Goal: Information Seeking & Learning: Learn about a topic

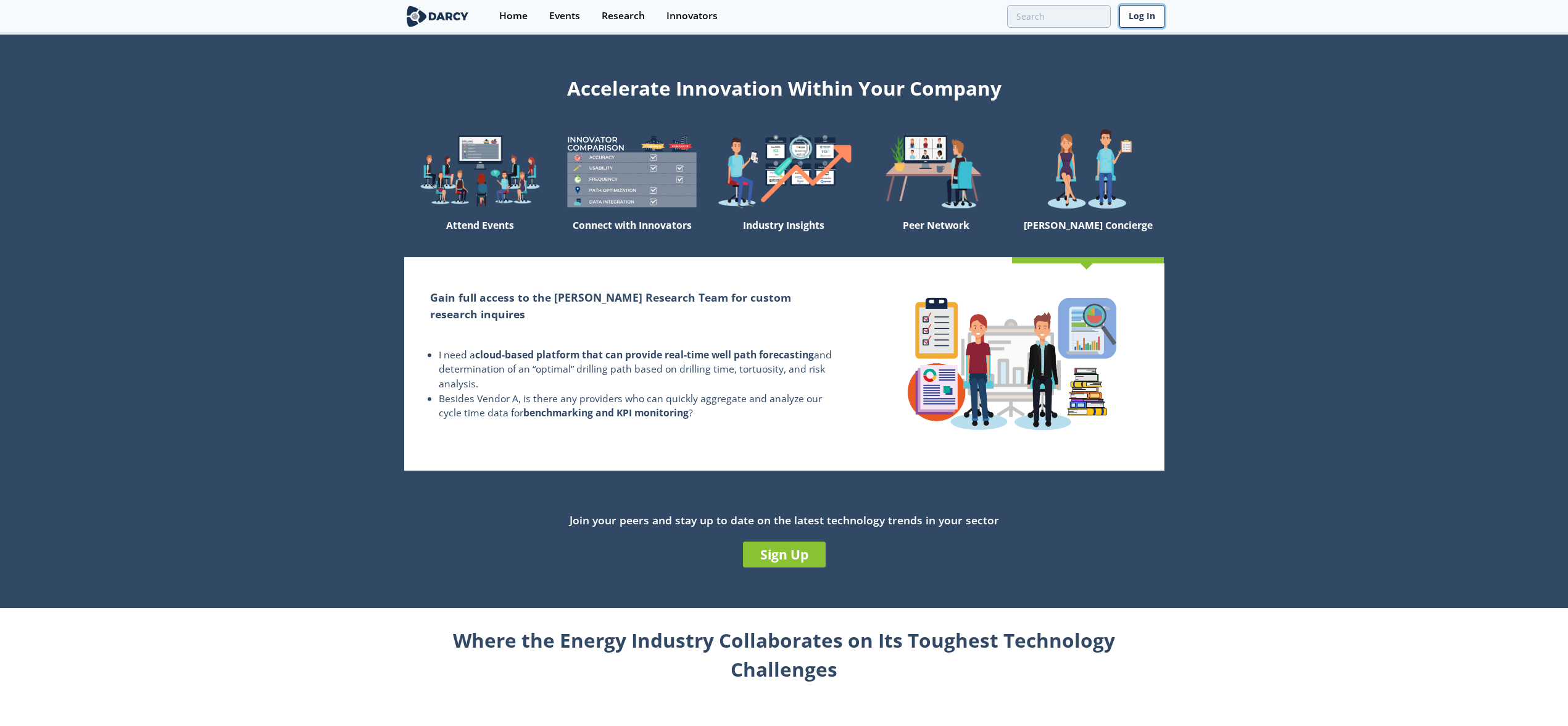
click at [1132, 15] on link "Log In" at bounding box center [1142, 16] width 45 height 23
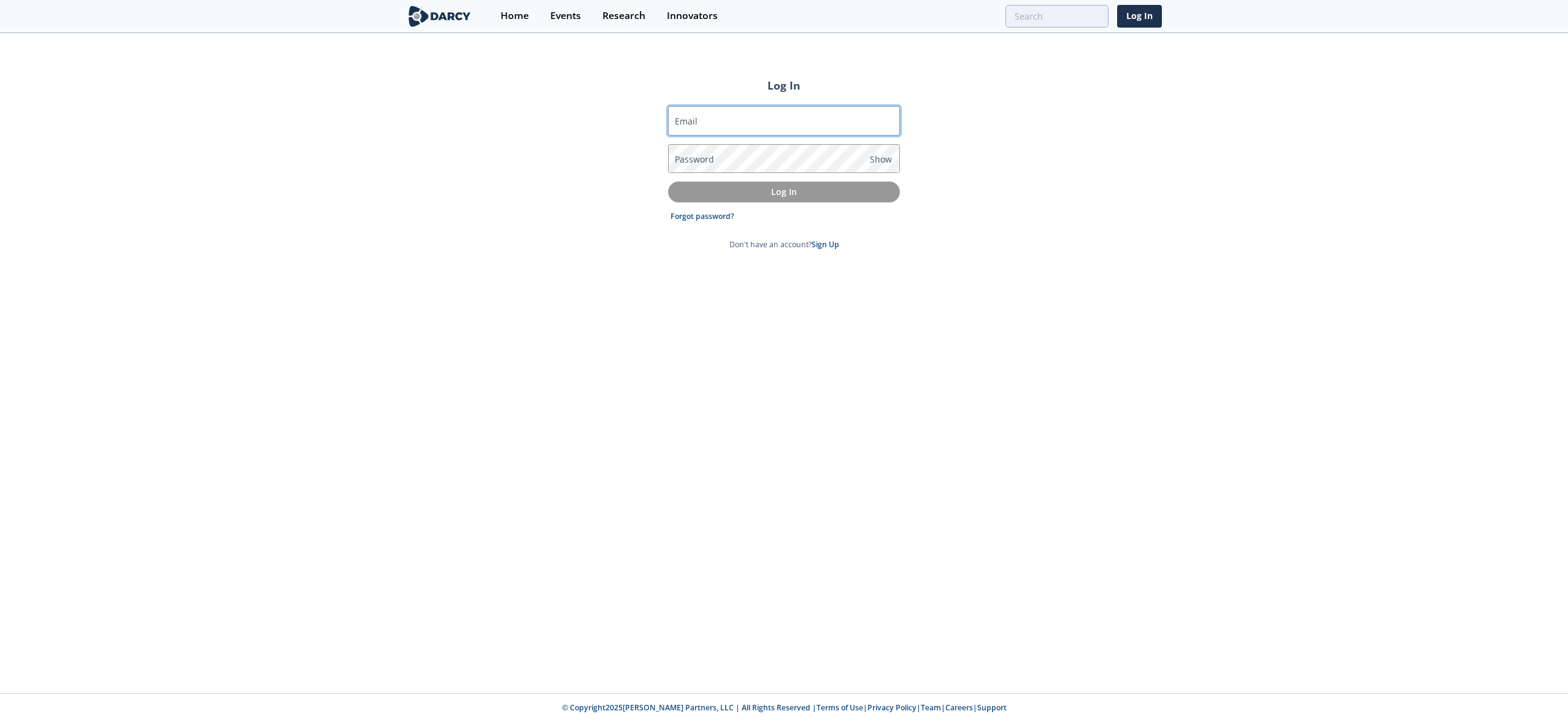
click at [818, 116] on input "Email" at bounding box center [784, 121] width 232 height 29
type input "[EMAIL_ADDRESS][DOMAIN_NAME]"
click at [778, 129] on input "[EMAIL_ADDRESS][DOMAIN_NAME]" at bounding box center [784, 121] width 232 height 29
type input "[EMAIL_ADDRESS][DOMAIN_NAME]"
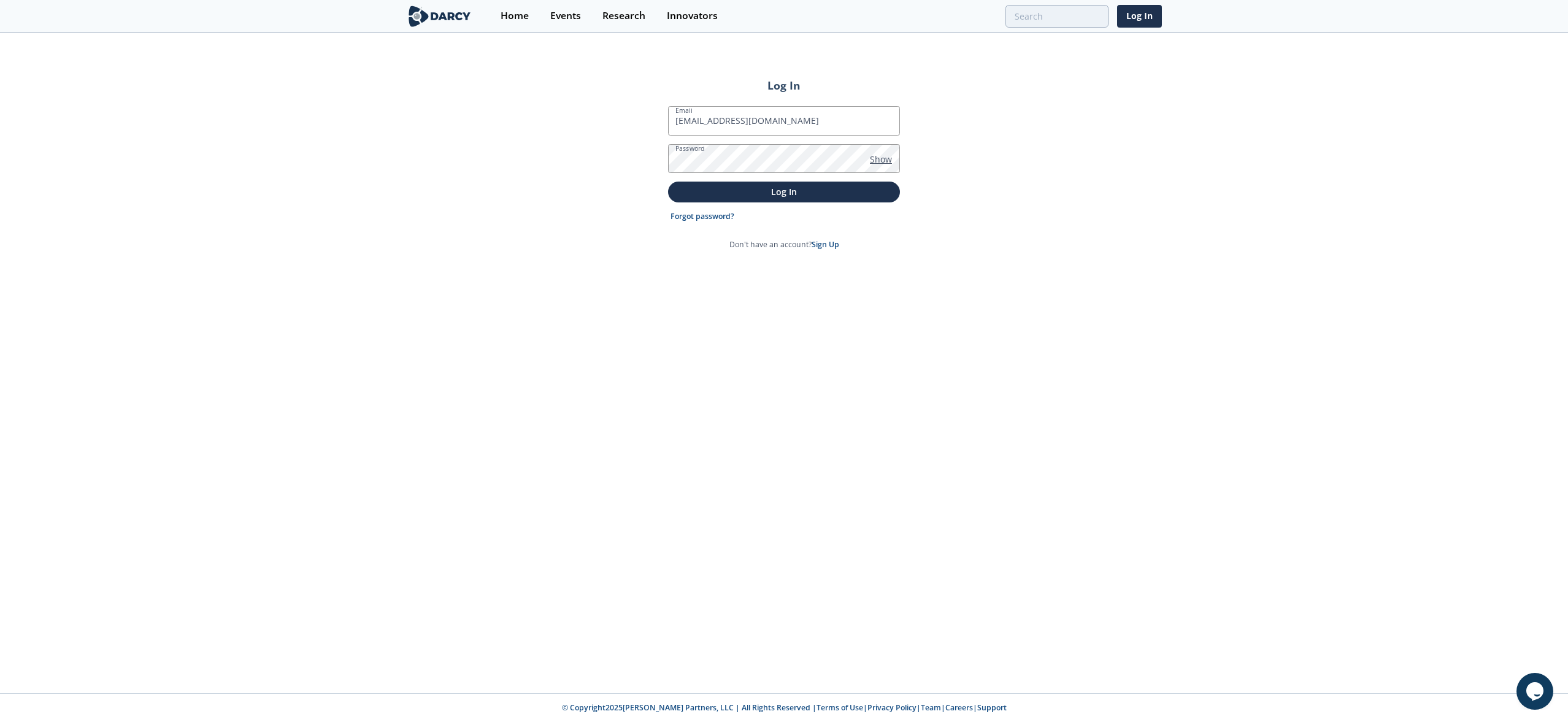
click at [885, 159] on span "Show" at bounding box center [881, 159] width 22 height 13
click at [854, 187] on p "Log In" at bounding box center [784, 191] width 215 height 13
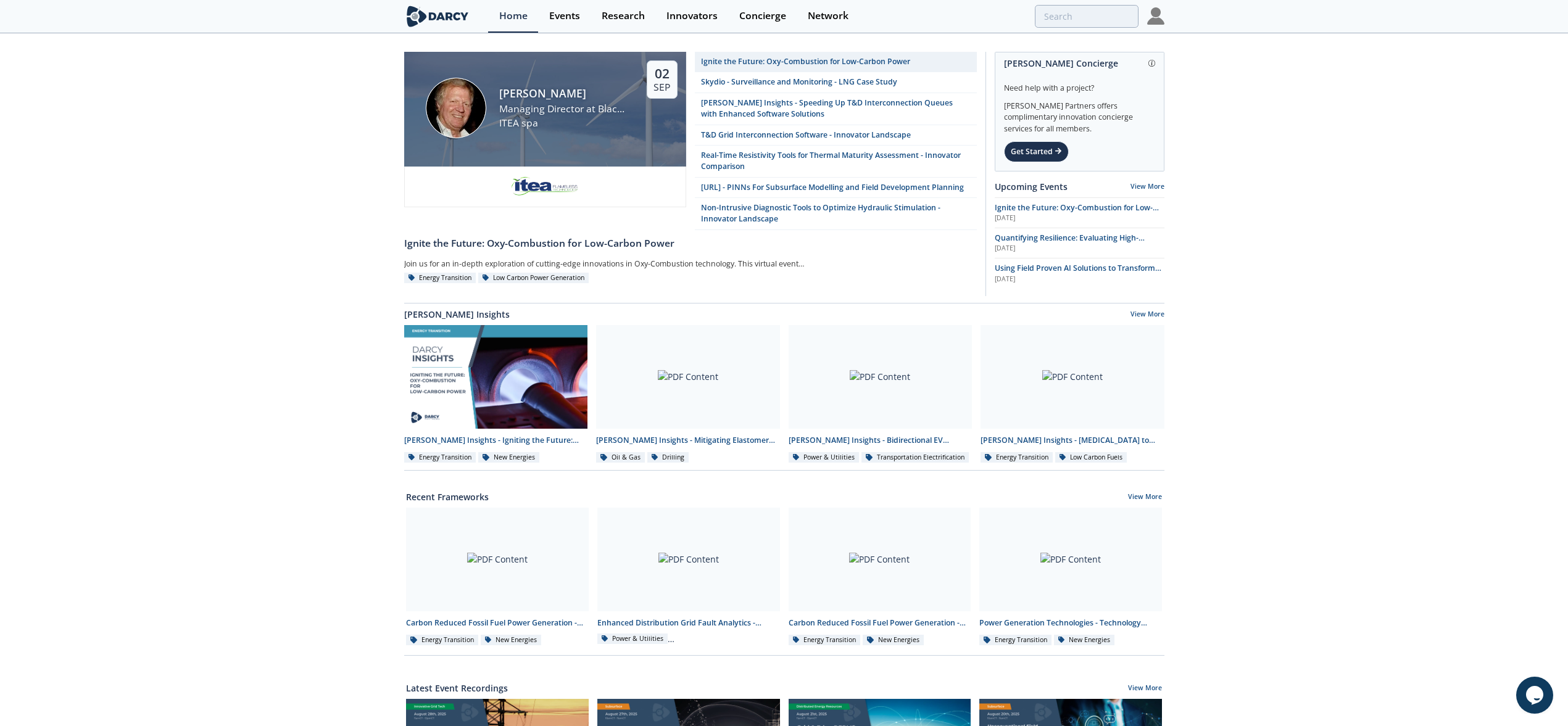
click at [1439, 273] on div "[PERSON_NAME] Managing Director at Black Diamond Financial Group ITEA spa [DATE…" at bounding box center [784, 553] width 1568 height 1038
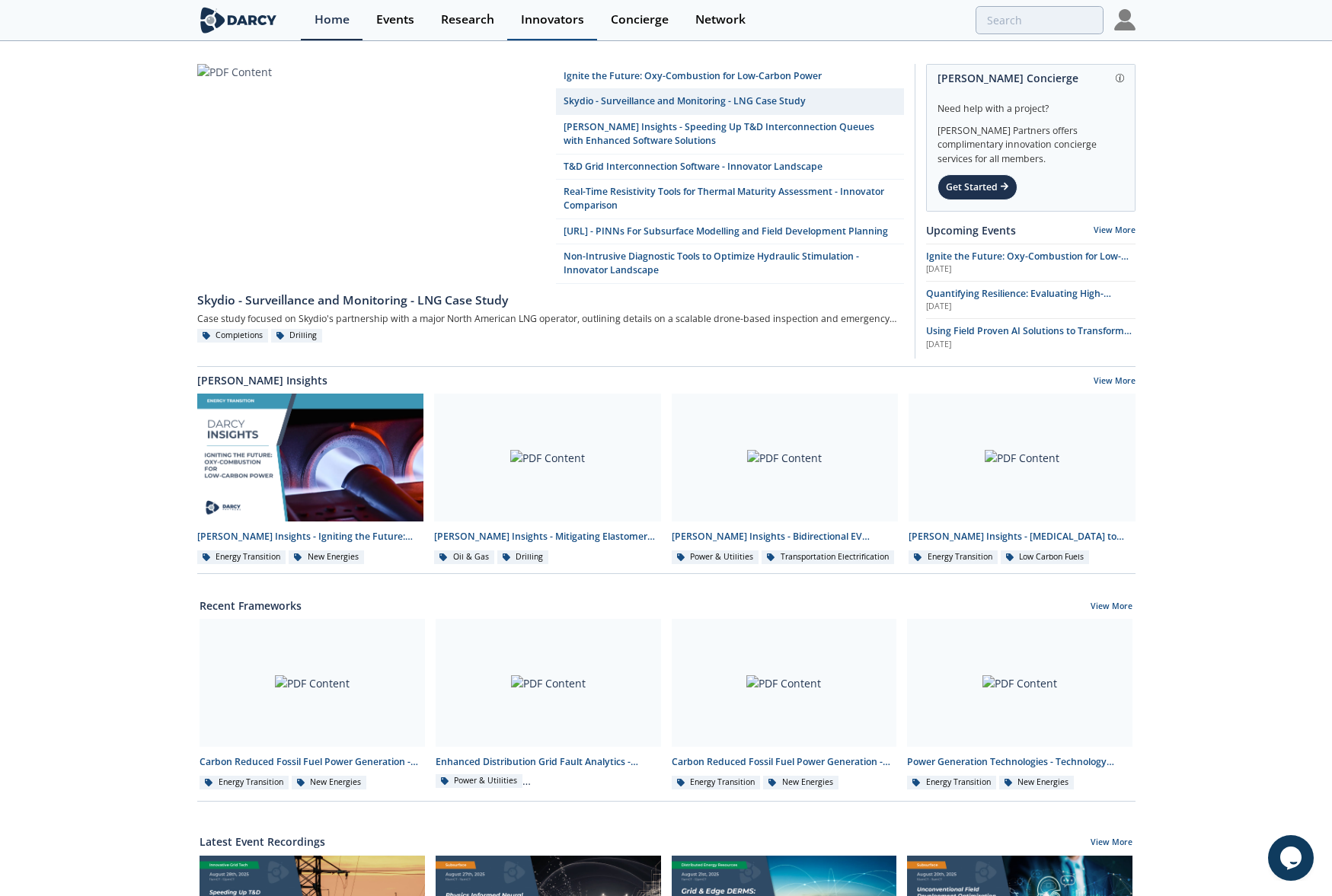
click at [534, 30] on link "Innovators" at bounding box center [552, 20] width 90 height 41
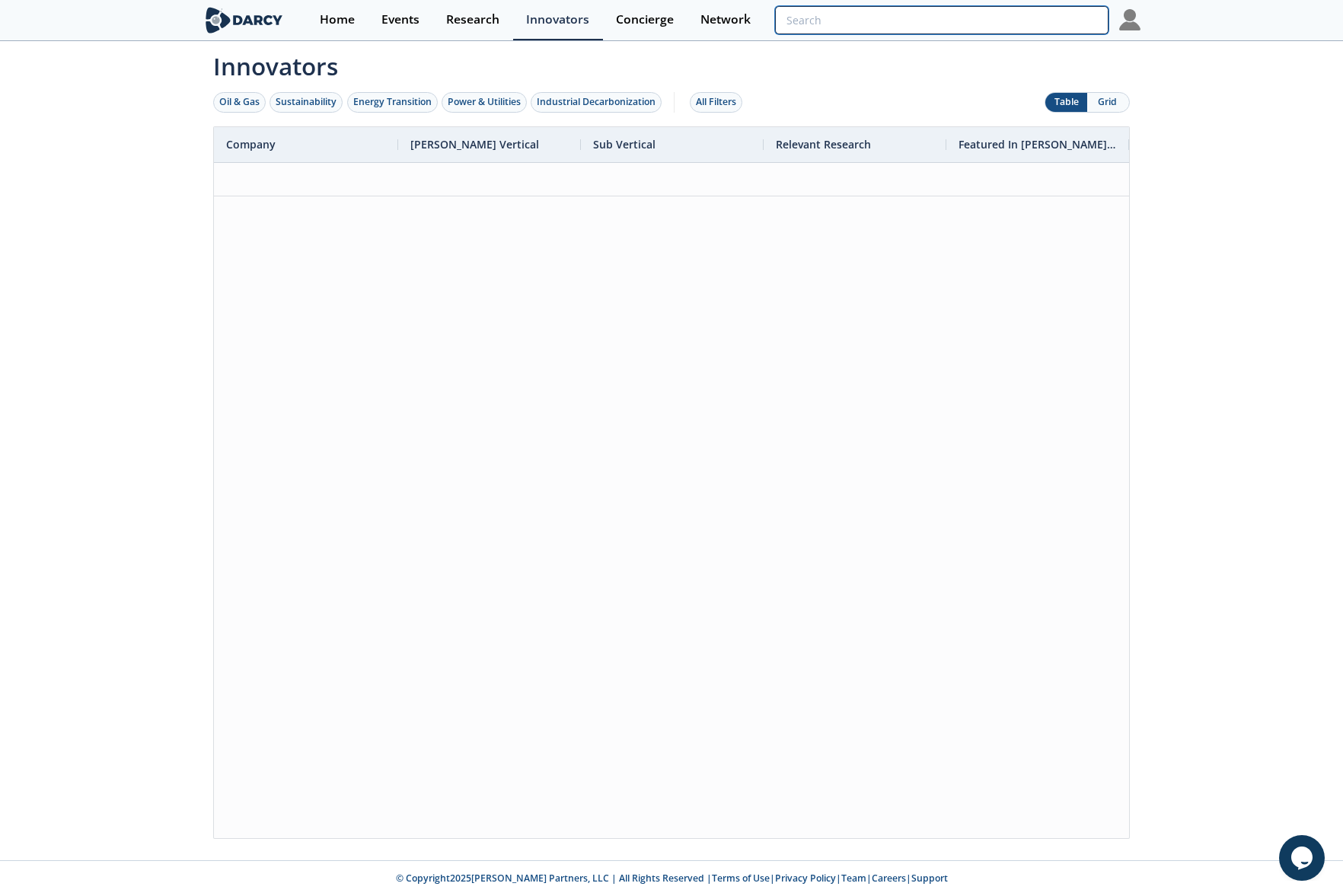
click at [1093, 28] on input "search" at bounding box center [942, 19] width 333 height 28
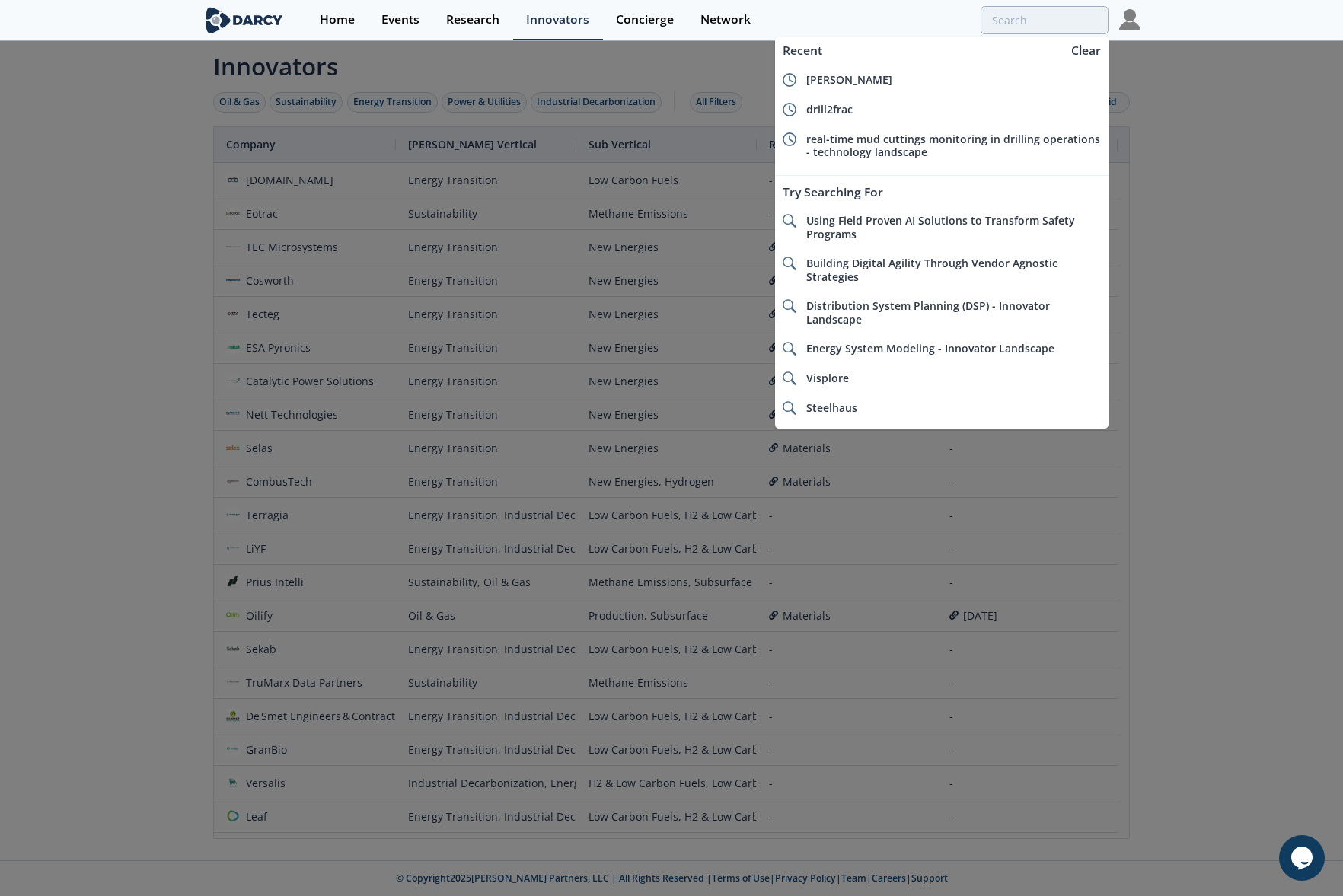
click at [1204, 47] on div at bounding box center [672, 448] width 1343 height 896
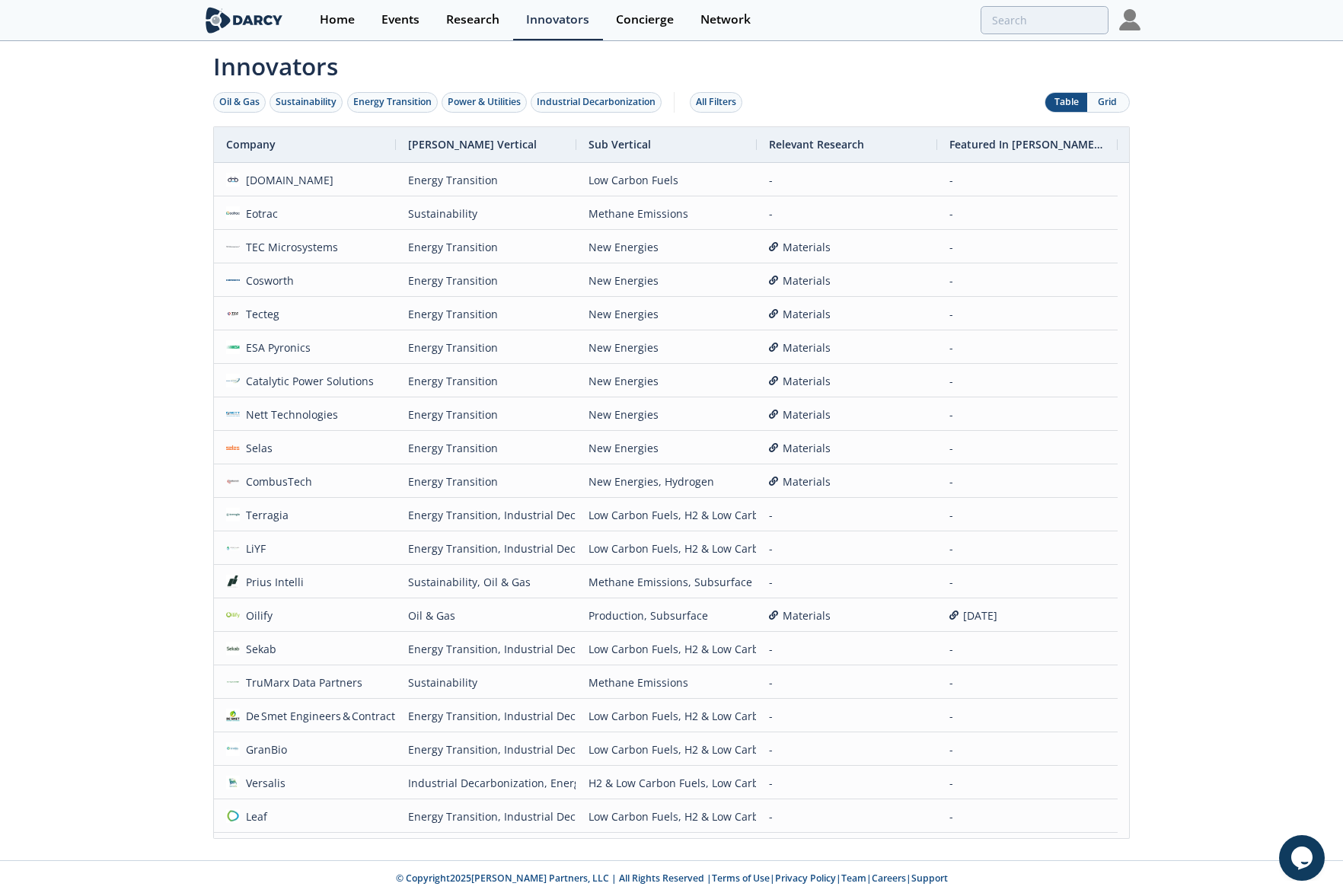
click at [1139, 14] on img at bounding box center [1129, 19] width 21 height 21
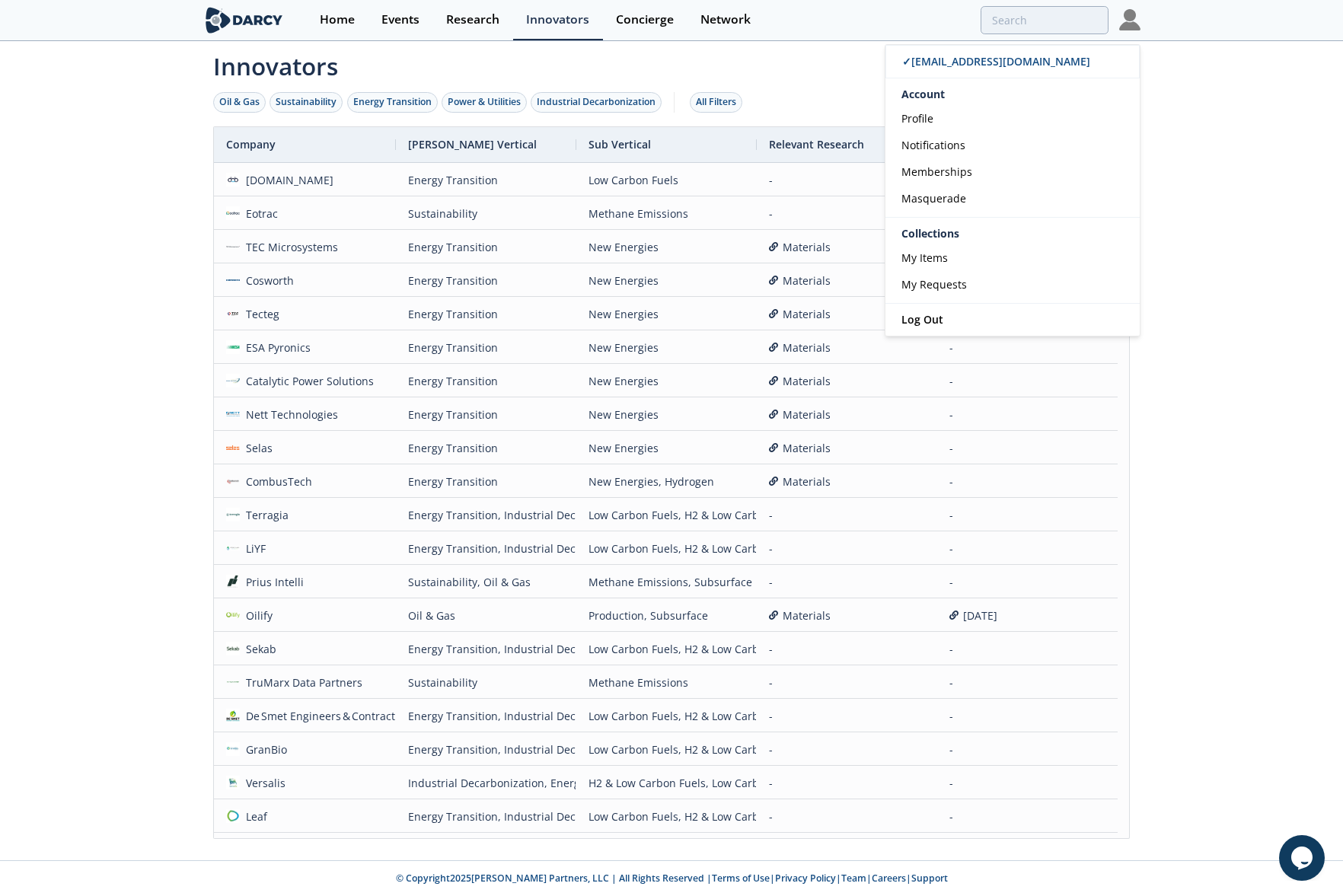
click at [1203, 95] on div "Innovators Oil & Gas Sustainability Energy Transition Power & Utilities Industr…" at bounding box center [672, 451] width 1343 height 817
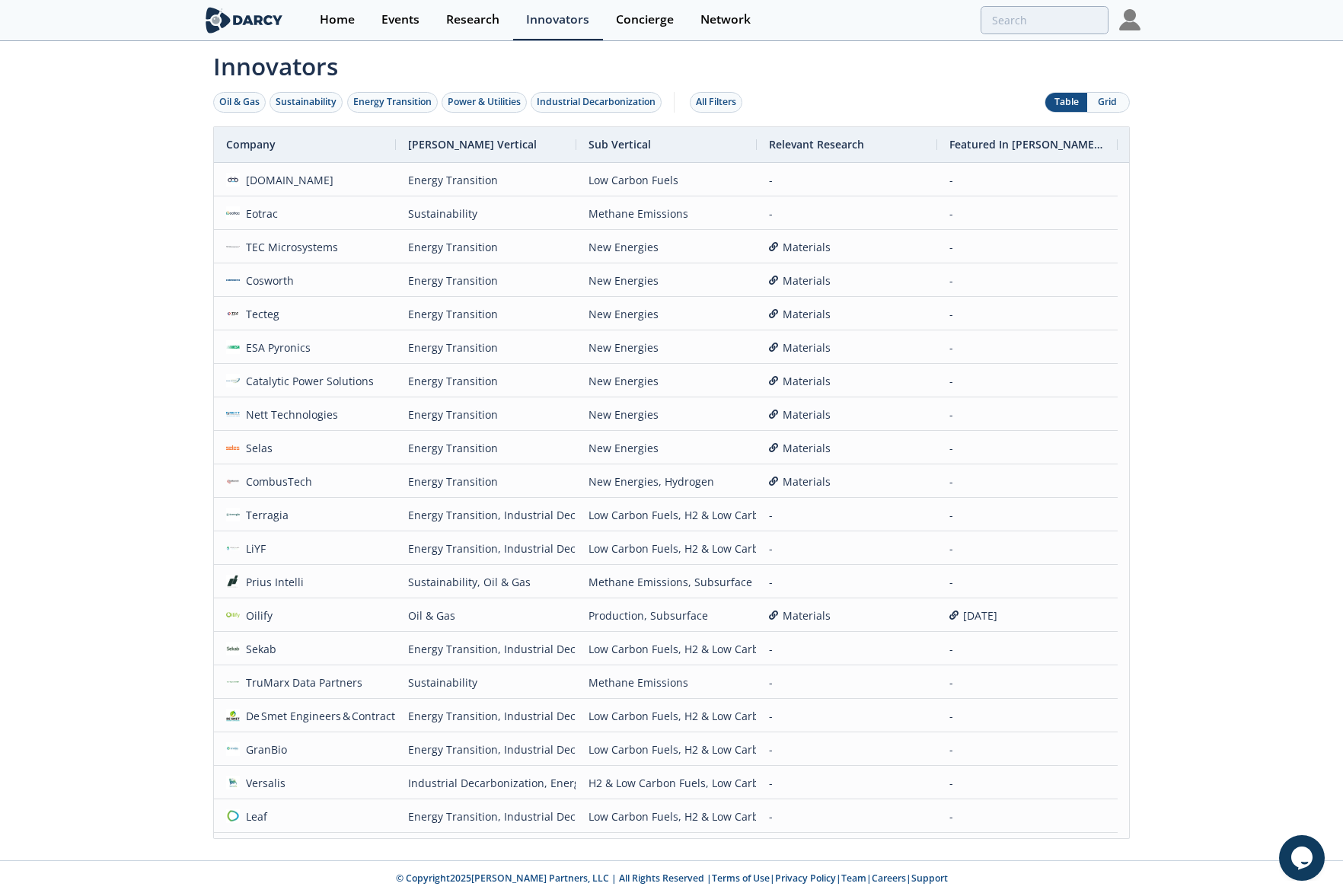
click at [1166, 134] on div "Innovators Oil & Gas Sustainability Energy Transition Power & Utilities Industr…" at bounding box center [672, 451] width 1343 height 817
click at [1098, 101] on button "Grid" at bounding box center [1109, 102] width 42 height 19
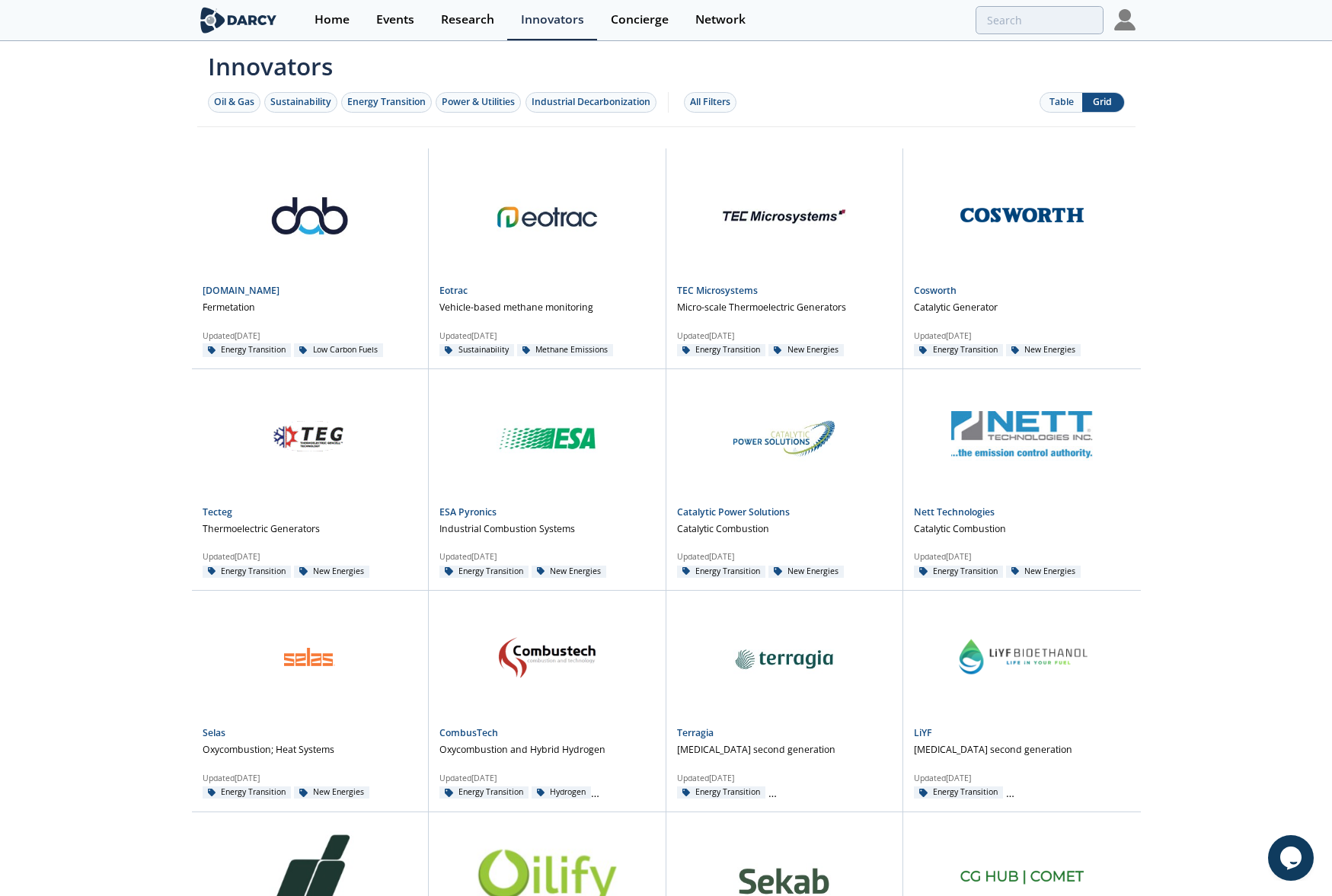
click at [1203, 146] on div "Innovators Oil & Gas Sustainability Energy Transition Power & Utilities Industr…" at bounding box center [666, 788] width 1332 height 1492
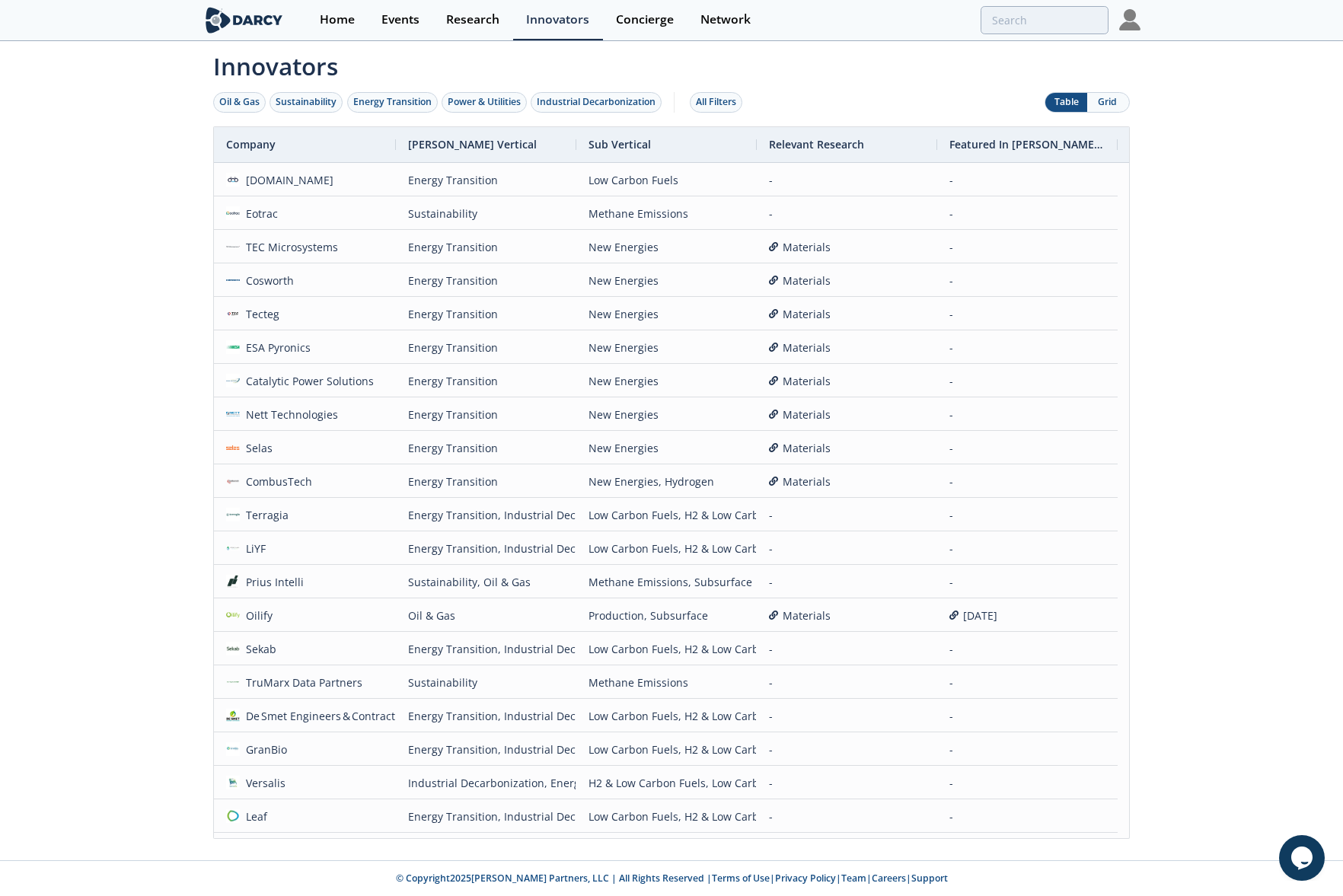
click at [1105, 107] on button "Grid" at bounding box center [1109, 102] width 42 height 19
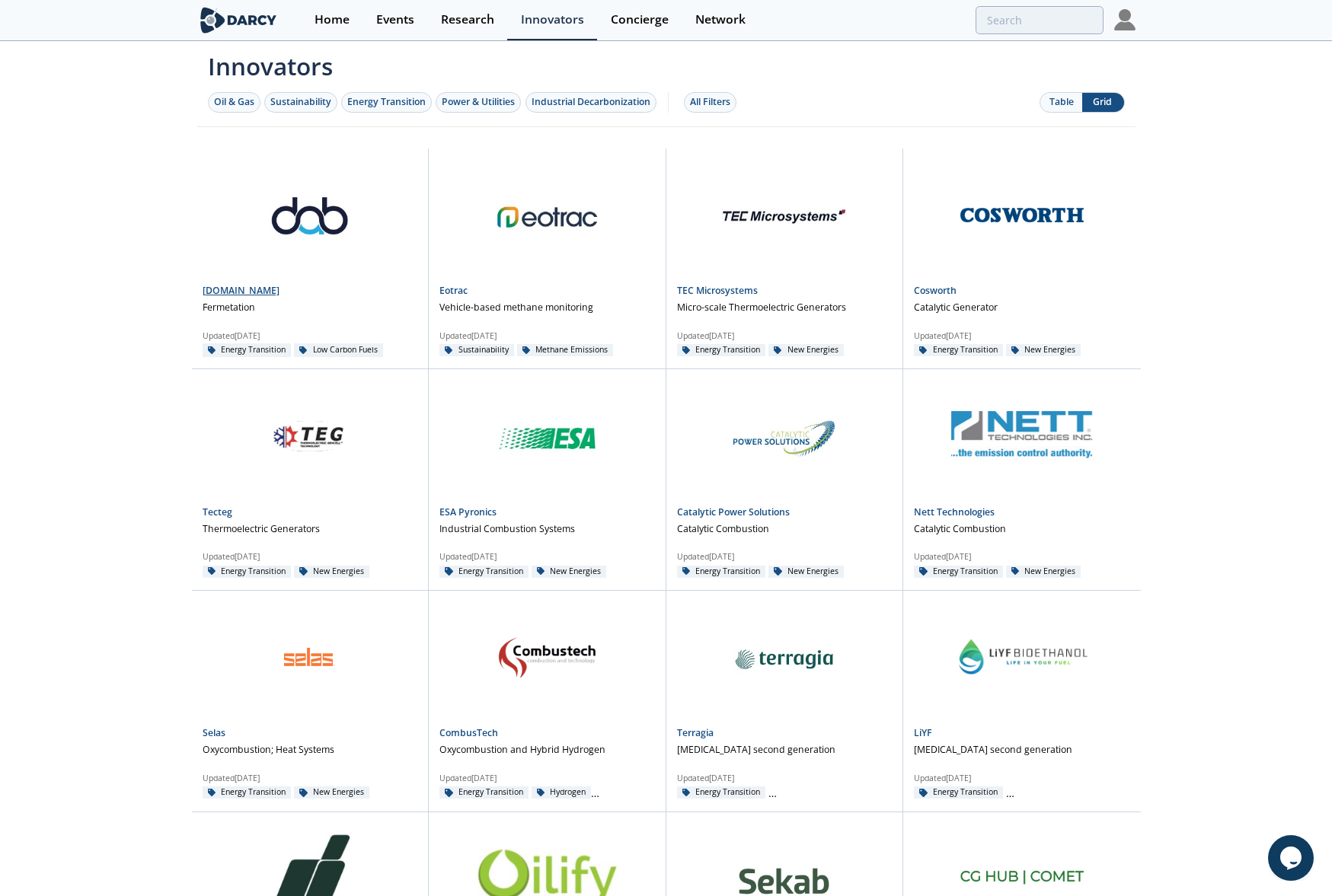
click at [223, 302] on p "Fermetation" at bounding box center [228, 308] width 52 height 14
click at [217, 293] on link "[DOMAIN_NAME]" at bounding box center [240, 290] width 77 height 13
click at [460, 292] on link "Eotrac" at bounding box center [452, 290] width 28 height 13
click at [1236, 256] on div "Innovators Oil & Gas Sustainability Energy Transition Power & Utilities Industr…" at bounding box center [666, 788] width 1332 height 1492
click at [725, 292] on link "TEC Microsystems" at bounding box center [716, 290] width 80 height 13
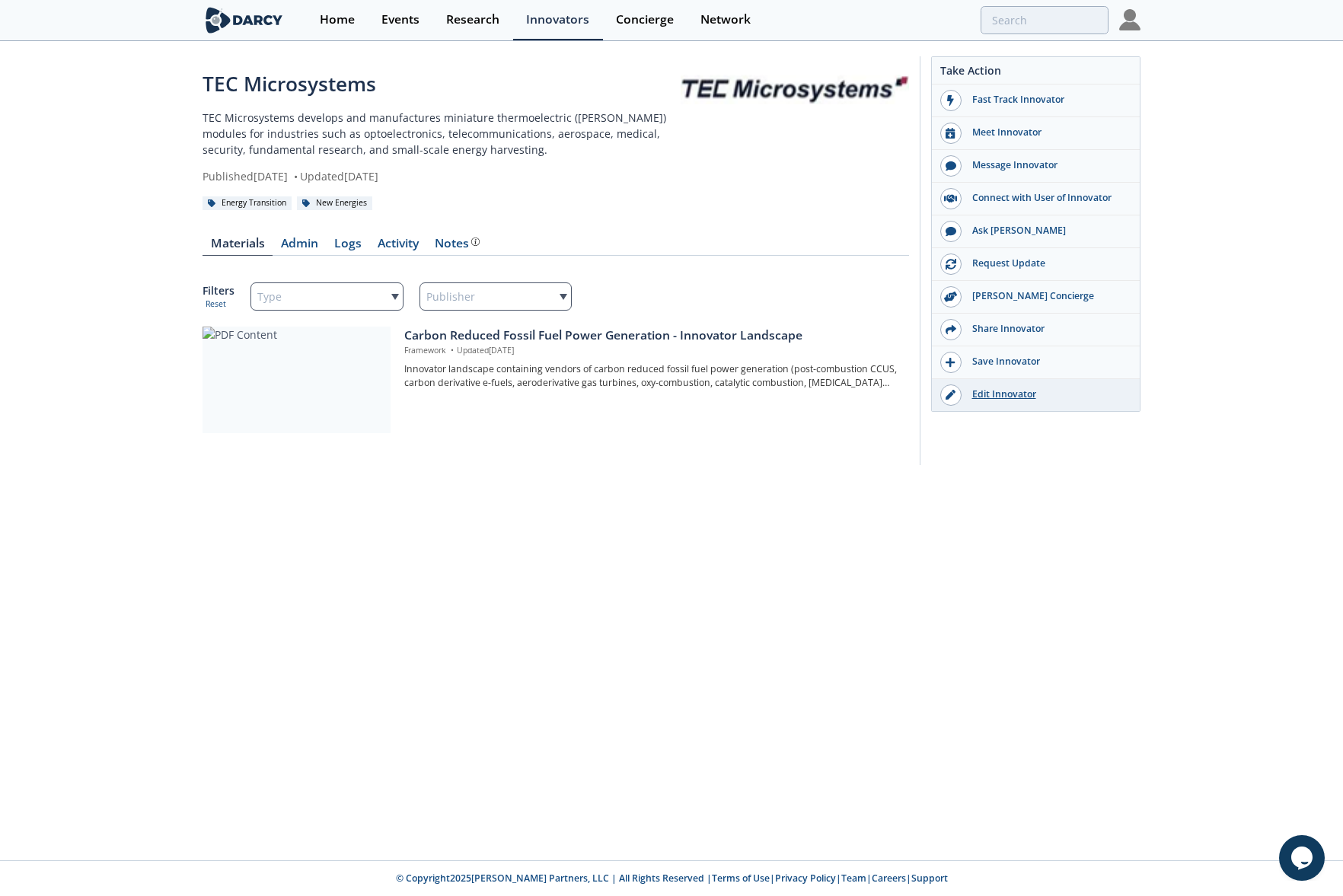
click at [1027, 400] on div "Edit Innovator" at bounding box center [1047, 394] width 171 height 14
click at [1271, 275] on div "TEC Microsystems TEC Microsystems develops and manufactures miniature thermoele…" at bounding box center [672, 264] width 1343 height 444
click at [566, 19] on div "Innovators" at bounding box center [557, 19] width 63 height 12
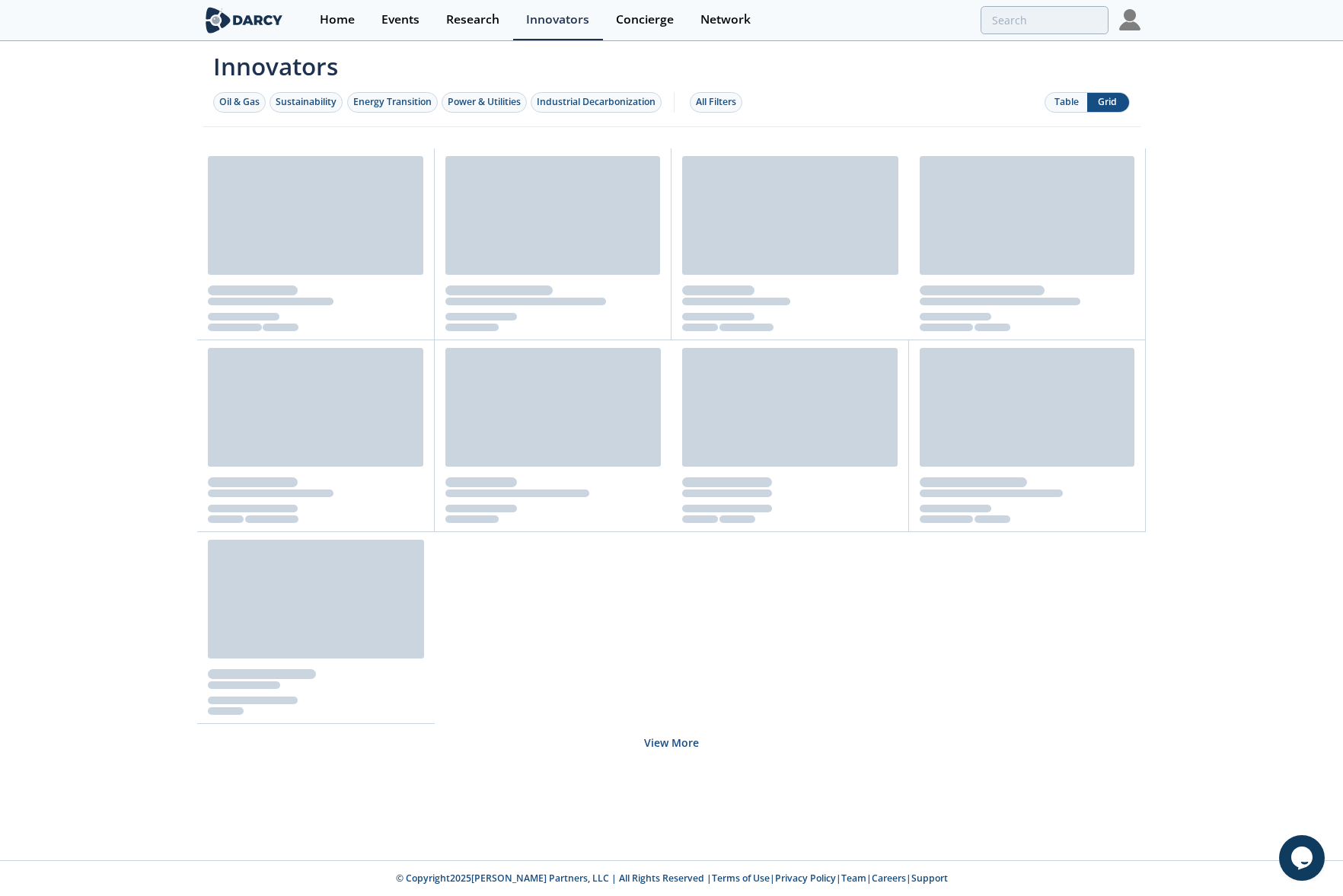
click at [1231, 332] on div "Innovators Oil & Gas Sustainability Energy Transition Power & Utilities Industr…" at bounding box center [672, 451] width 1343 height 817
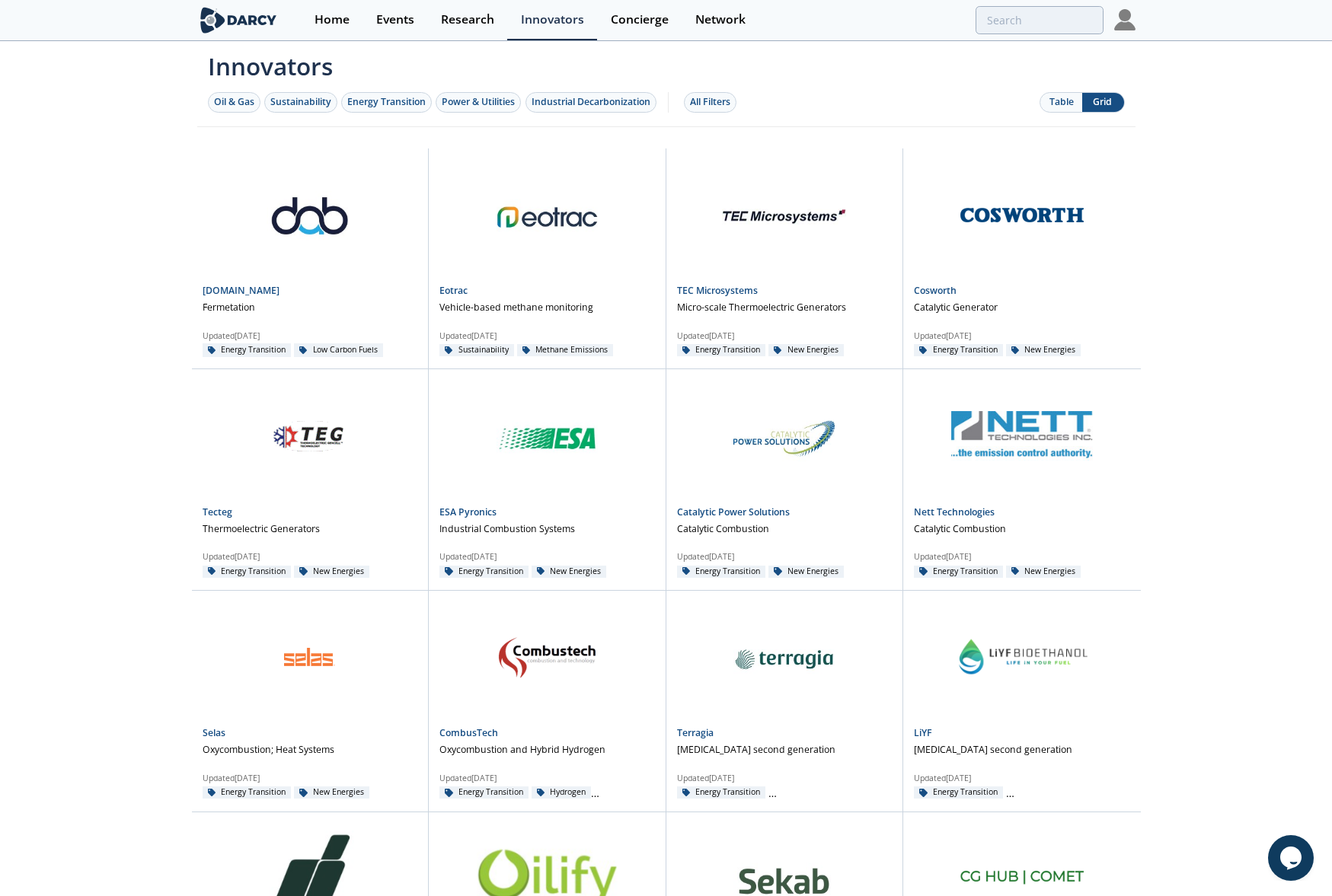
click at [1251, 137] on div "Innovators Oil & Gas Sustainability Energy Transition Power & Utilities Industr…" at bounding box center [666, 788] width 1332 height 1492
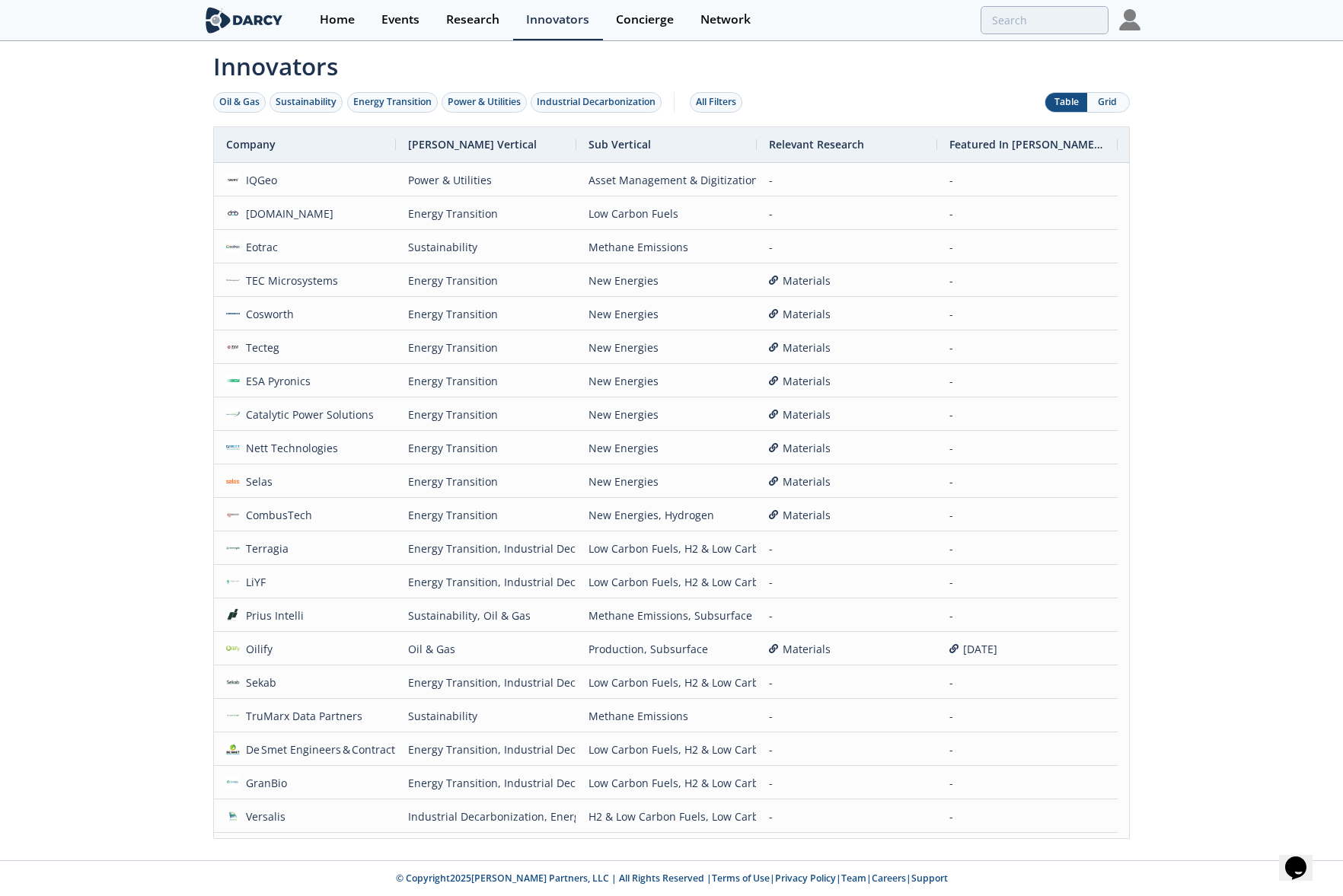
click at [1259, 129] on div "Innovators Oil & Gas Sustainability Energy Transition Power & Utilities Industr…" at bounding box center [672, 451] width 1343 height 817
click at [1192, 156] on div "Innovators Oil & Gas Sustainability Energy Transition Power & Utilities Industr…" at bounding box center [672, 451] width 1343 height 817
